Goal: Transaction & Acquisition: Purchase product/service

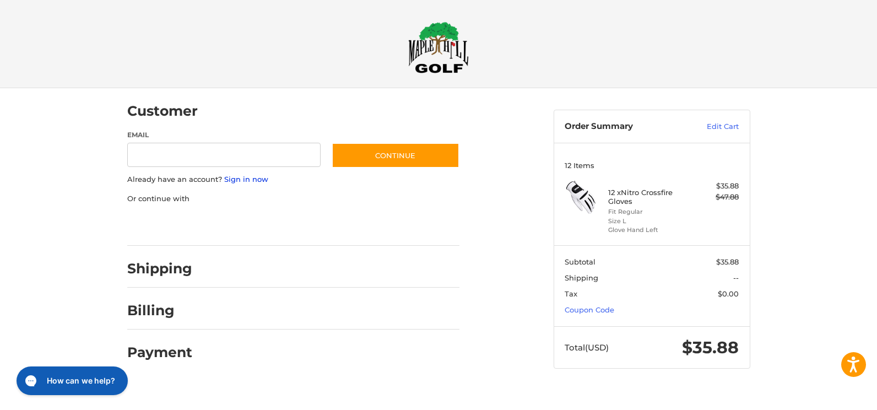
click at [249, 177] on link "Sign in now" at bounding box center [246, 179] width 44 height 9
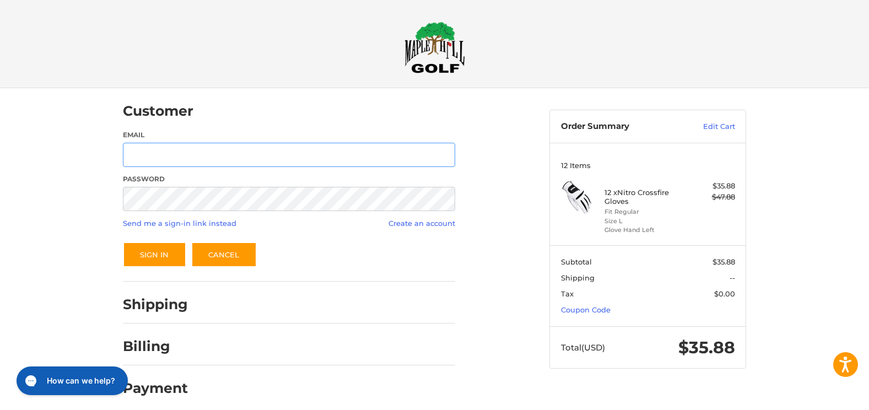
click at [247, 164] on input "Email" at bounding box center [289, 155] width 332 height 25
type input "**********"
click at [123, 242] on button "Sign In" at bounding box center [154, 254] width 63 height 25
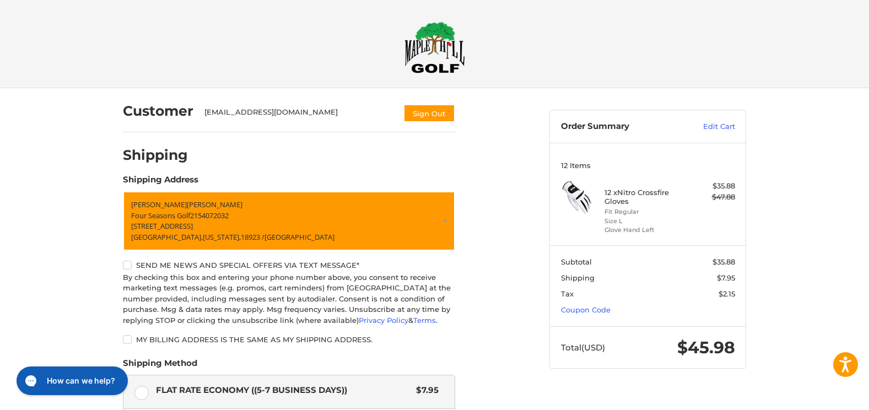
click at [419, 47] on img at bounding box center [434, 47] width 61 height 52
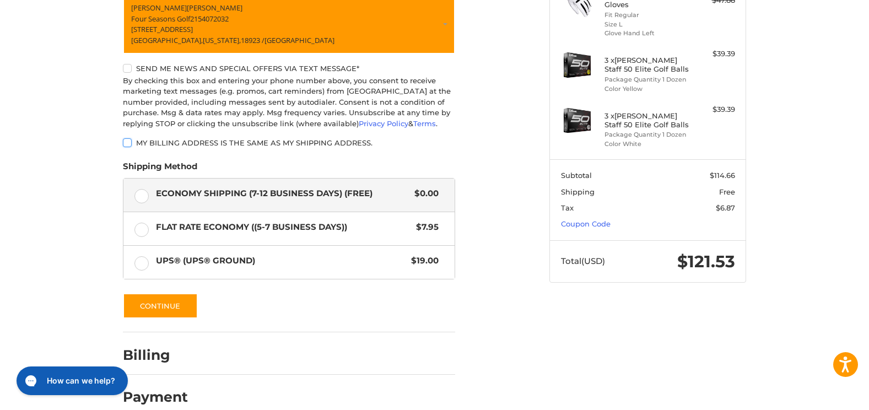
scroll to position [213, 0]
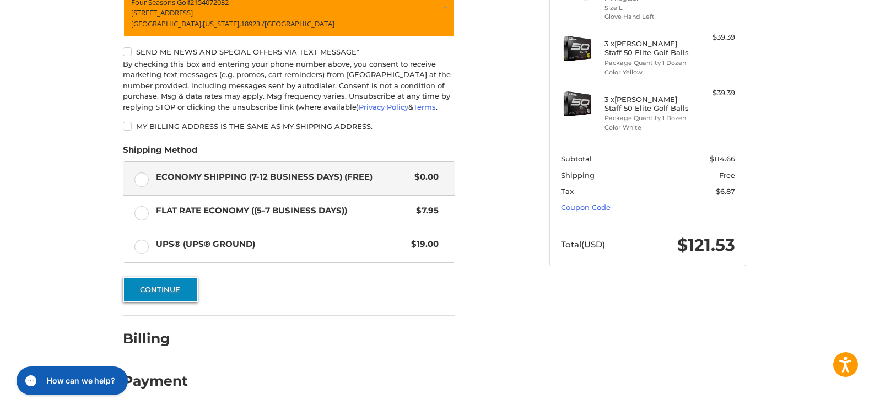
click at [160, 293] on button "Continue" at bounding box center [160, 289] width 75 height 25
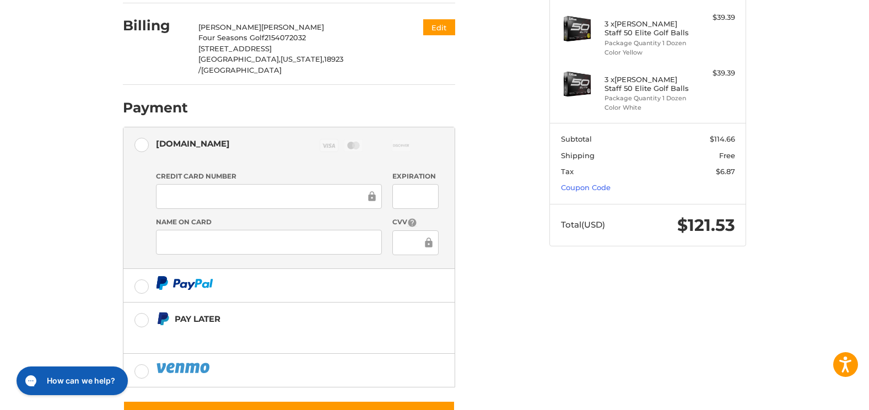
scroll to position [258, 0]
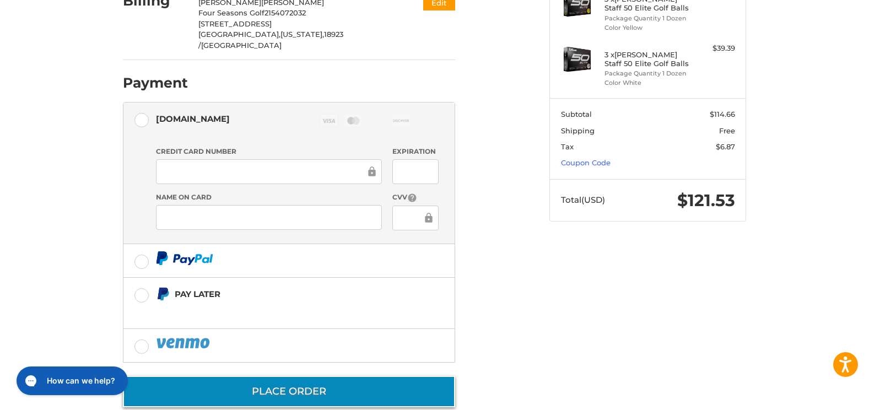
click at [388, 377] on button "Place Order" at bounding box center [289, 391] width 332 height 31
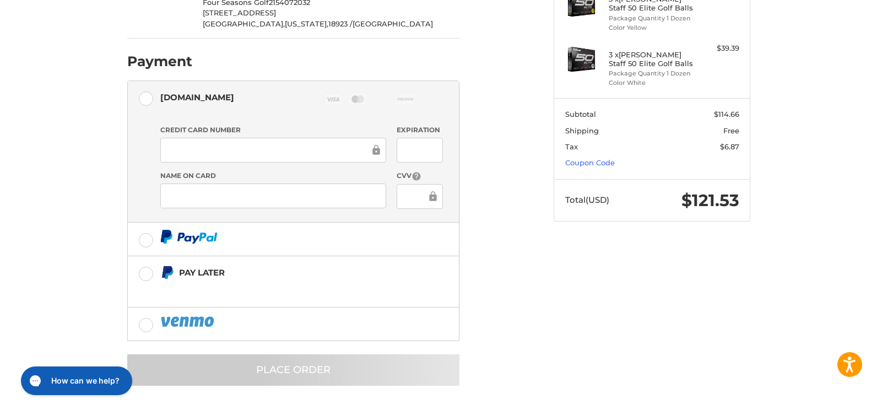
scroll to position [0, 0]
